Goal: Navigation & Orientation: Understand site structure

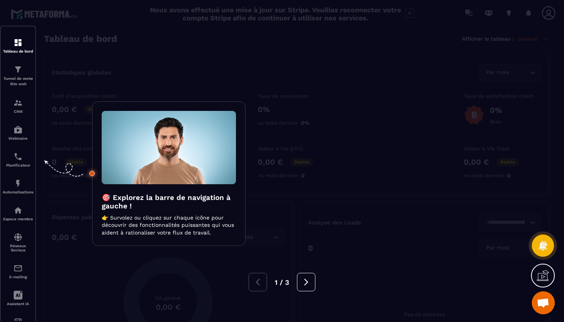
click at [327, 262] on div at bounding box center [282, 161] width 564 height 322
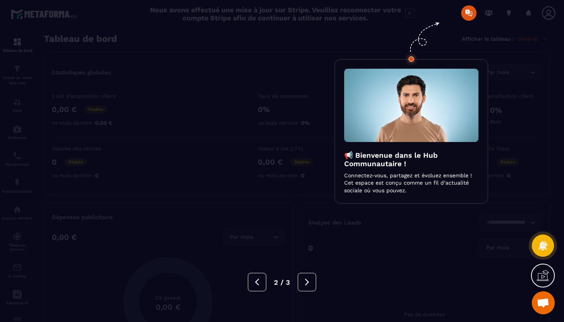
click at [327, 262] on div at bounding box center [282, 161] width 564 height 322
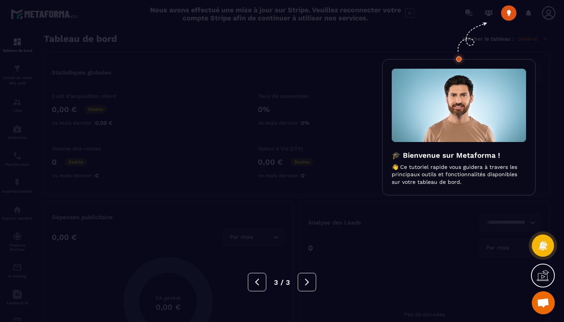
click at [328, 262] on div at bounding box center [282, 161] width 564 height 322
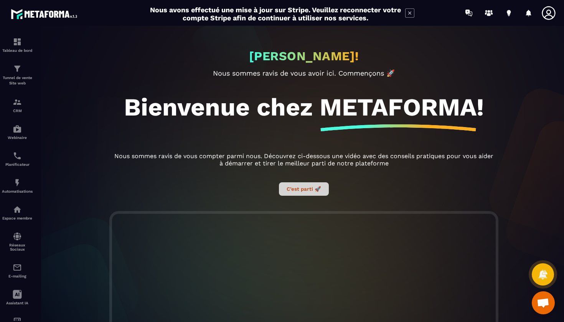
click at [314, 194] on button "C’est parti 🚀" at bounding box center [304, 188] width 50 height 13
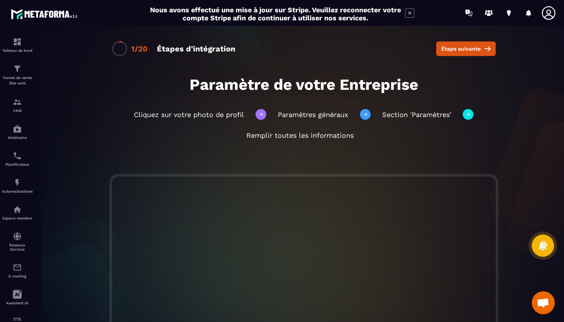
click at [551, 16] on icon at bounding box center [548, 12] width 15 height 15
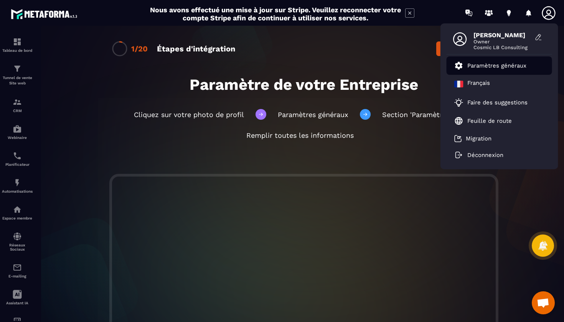
click at [470, 69] on p "Paramètres généraux" at bounding box center [496, 65] width 59 height 7
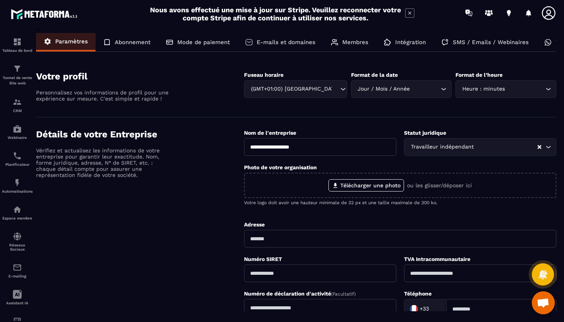
click at [211, 44] on p "Mode de paiement" at bounding box center [203, 42] width 53 height 7
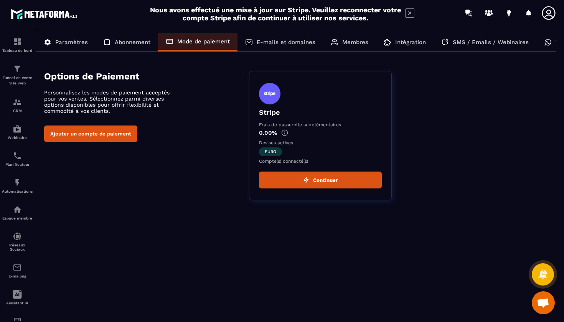
click at [109, 134] on div "Tableau de bord Tunnel de vente Site web CRM Webinaire Planificateur Automatisa…" at bounding box center [65, 173] width 131 height 295
click at [282, 175] on button "Continuer" at bounding box center [320, 179] width 123 height 17
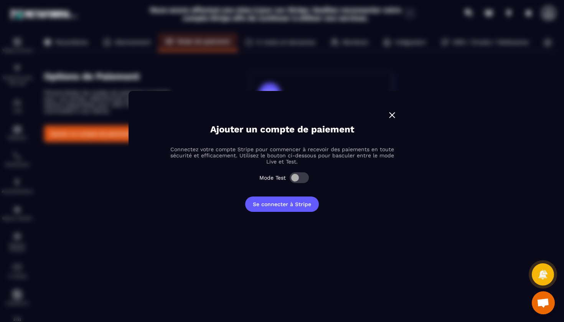
click at [393, 114] on img "Modal window" at bounding box center [392, 115] width 10 height 10
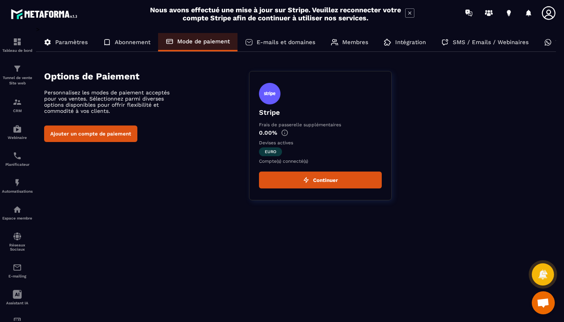
click at [141, 44] on p "Abonnement" at bounding box center [133, 42] width 36 height 7
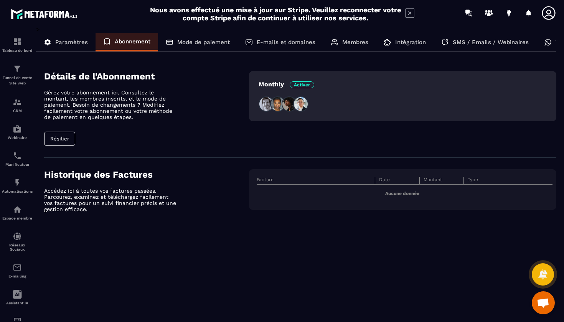
click at [304, 86] on span "Activer" at bounding box center [302, 84] width 25 height 7
click at [296, 103] on img at bounding box center [300, 103] width 15 height 15
click at [543, 308] on span "Ouvrir le chat" at bounding box center [543, 303] width 13 height 11
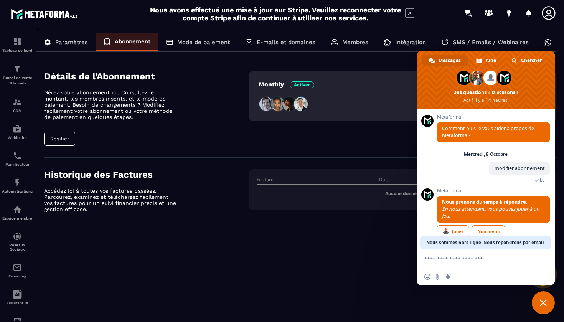
scroll to position [12, 0]
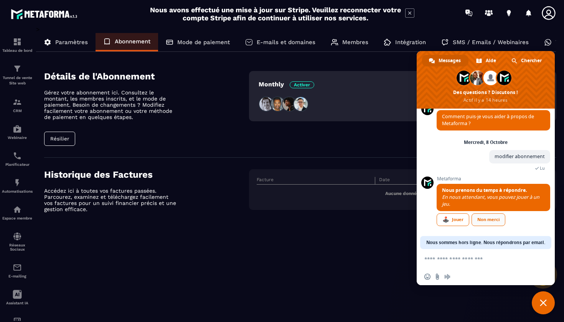
click at [487, 219] on div "Non merci" at bounding box center [488, 219] width 34 height 13
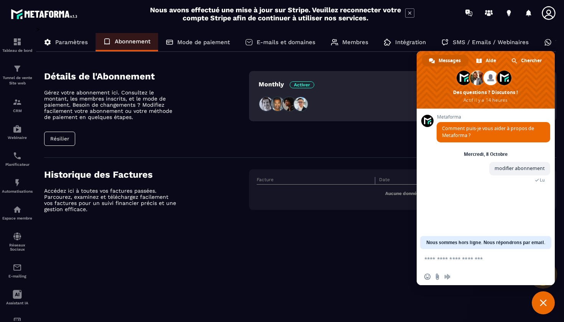
scroll to position [0, 0]
click at [488, 58] on span "Aide" at bounding box center [491, 61] width 10 height 12
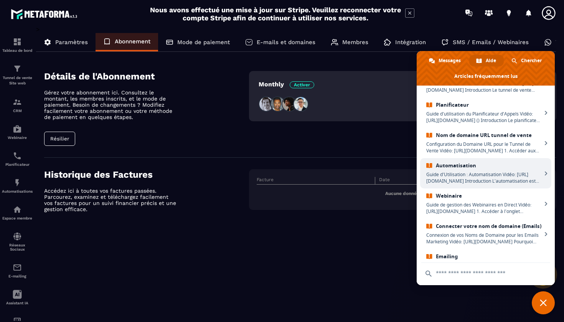
scroll to position [146, 0]
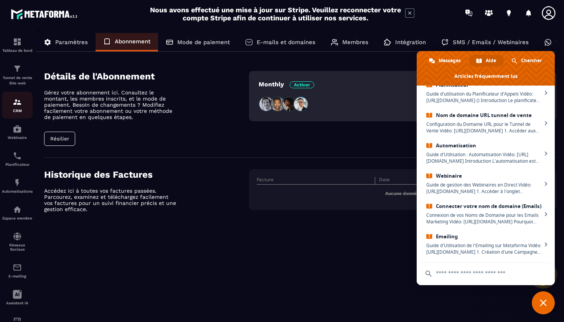
click at [17, 105] on img at bounding box center [17, 101] width 9 height 9
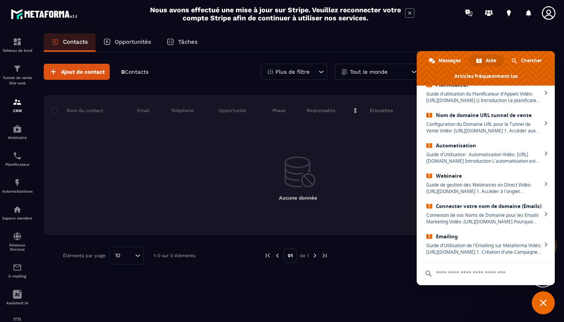
click at [77, 71] on div "Tableau de bord Tunnel de vente Site web CRM Webinaire Planificateur Automatisa…" at bounding box center [65, 173] width 131 height 295
click at [127, 44] on p "Opportunités" at bounding box center [133, 41] width 36 height 7
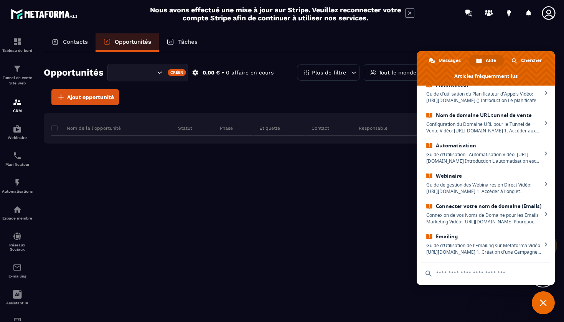
click at [89, 97] on div "Tableau de bord Tunnel de vente Site web CRM Webinaire Planificateur Automatisa…" at bounding box center [65, 173] width 131 height 295
click at [165, 72] on div "Search for option" at bounding box center [172, 72] width 19 height 7
click at [156, 93] on span "Veuillez rechercher" at bounding box center [147, 90] width 51 height 6
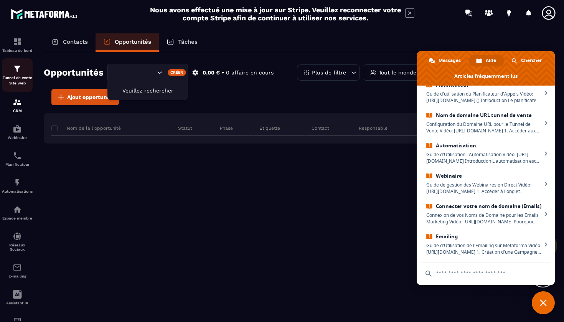
click at [19, 76] on p "Tunnel de vente Site web" at bounding box center [17, 80] width 31 height 11
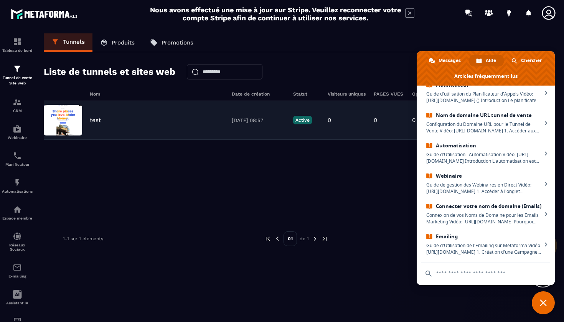
click at [68, 121] on img at bounding box center [63, 120] width 38 height 31
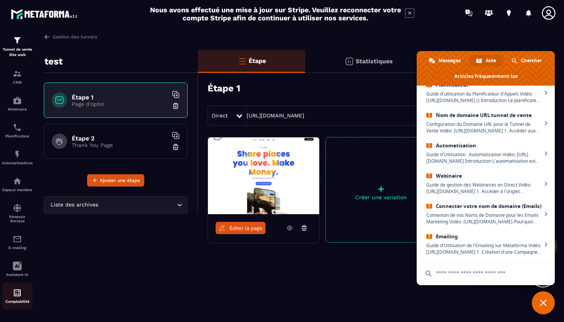
scroll to position [28, 0]
click at [15, 296] on img at bounding box center [17, 292] width 9 height 9
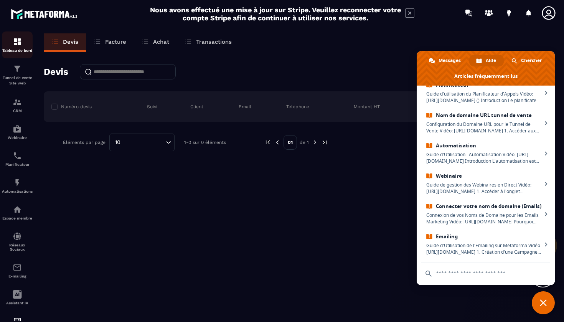
click at [23, 51] on p "Tableau de bord" at bounding box center [17, 50] width 31 height 4
